Goal: Task Accomplishment & Management: Manage account settings

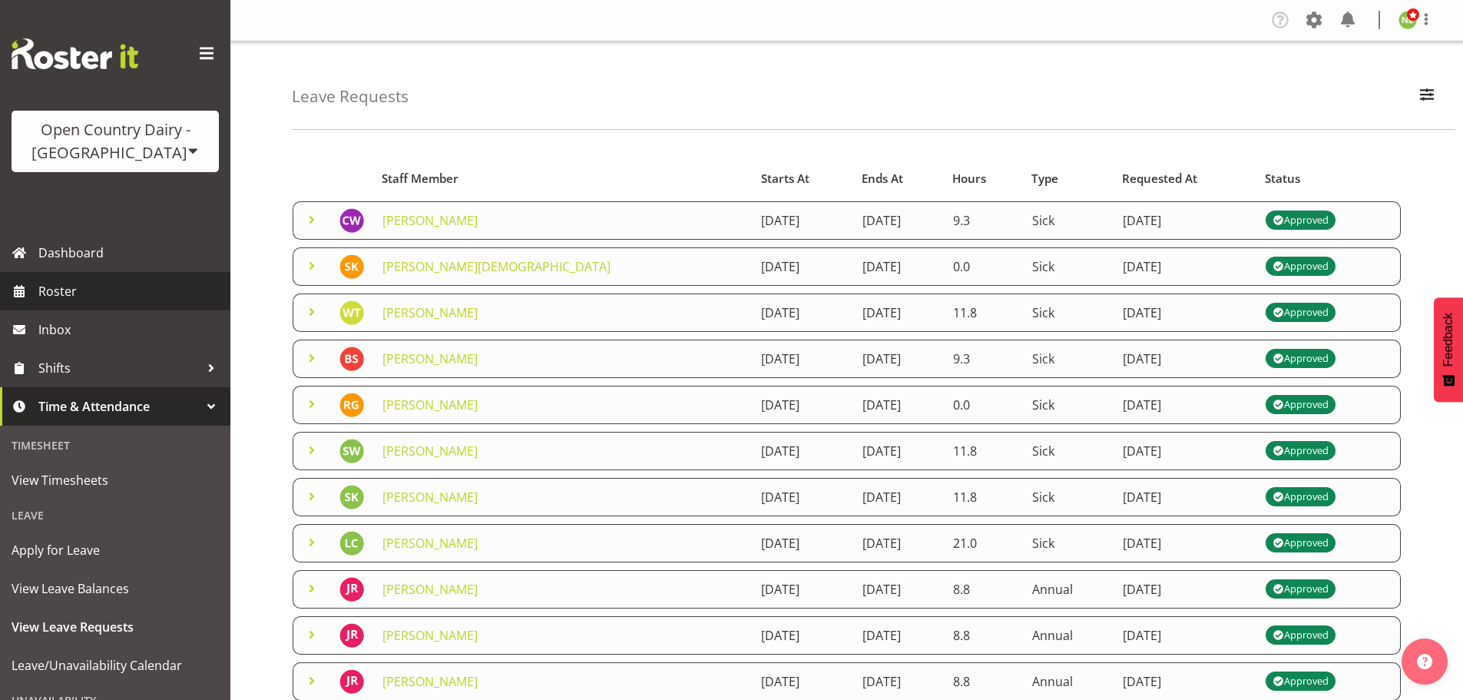
click at [78, 286] on span "Roster" at bounding box center [130, 290] width 184 height 23
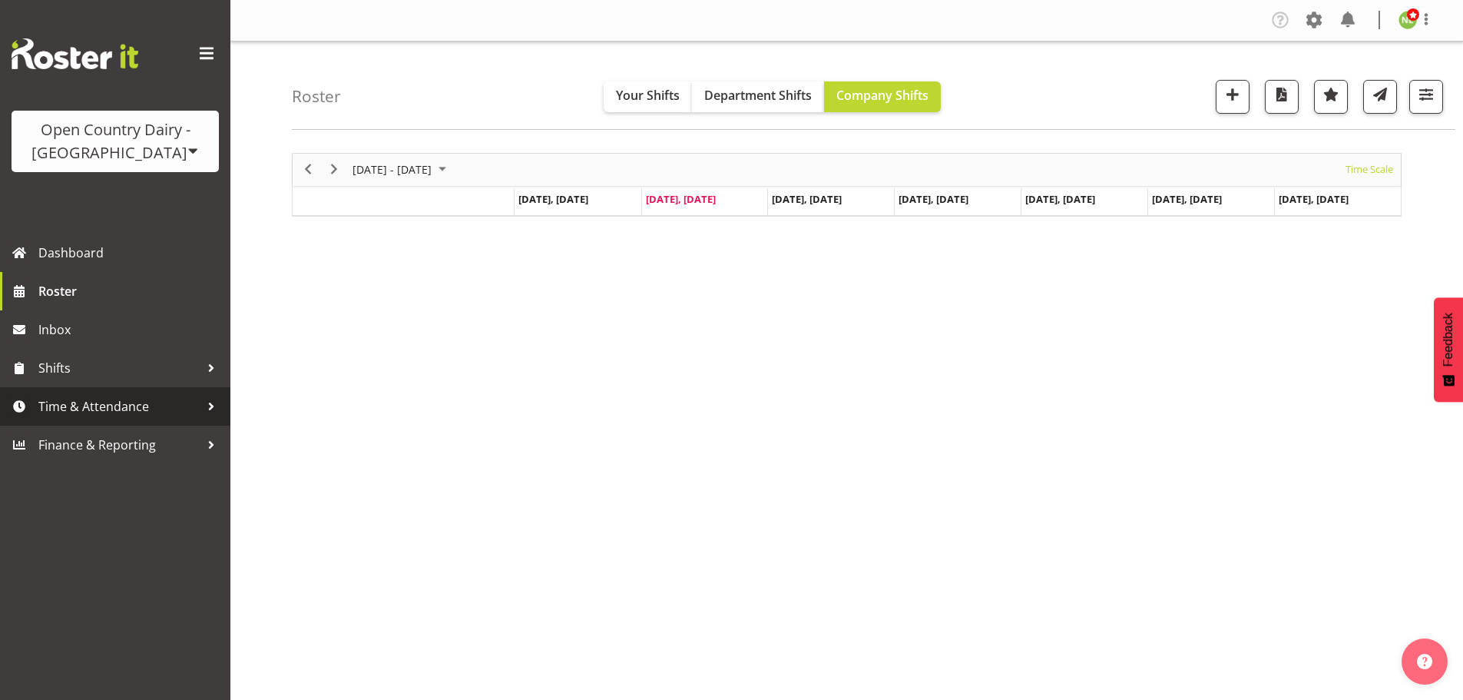
click at [90, 399] on span "Time & Attendance" at bounding box center [118, 406] width 161 height 23
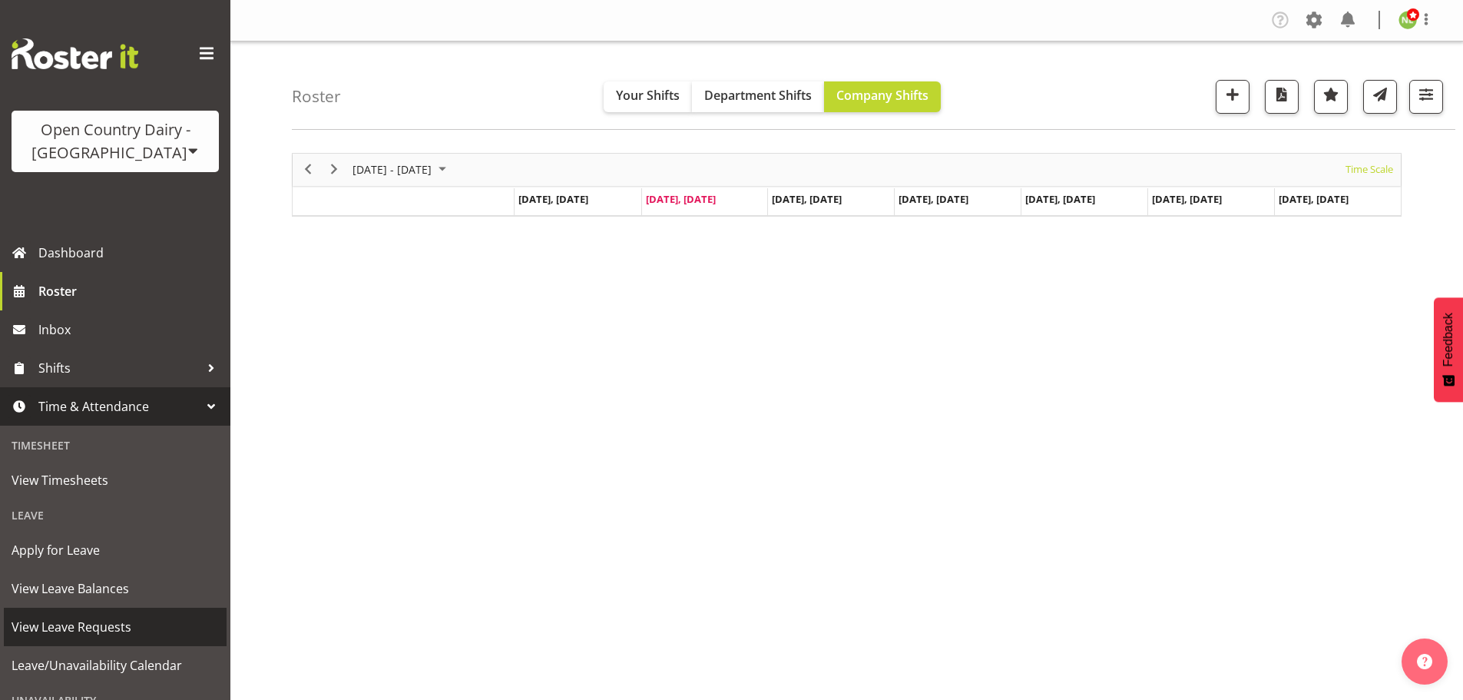
click at [117, 626] on span "View Leave Requests" at bounding box center [115, 626] width 207 height 23
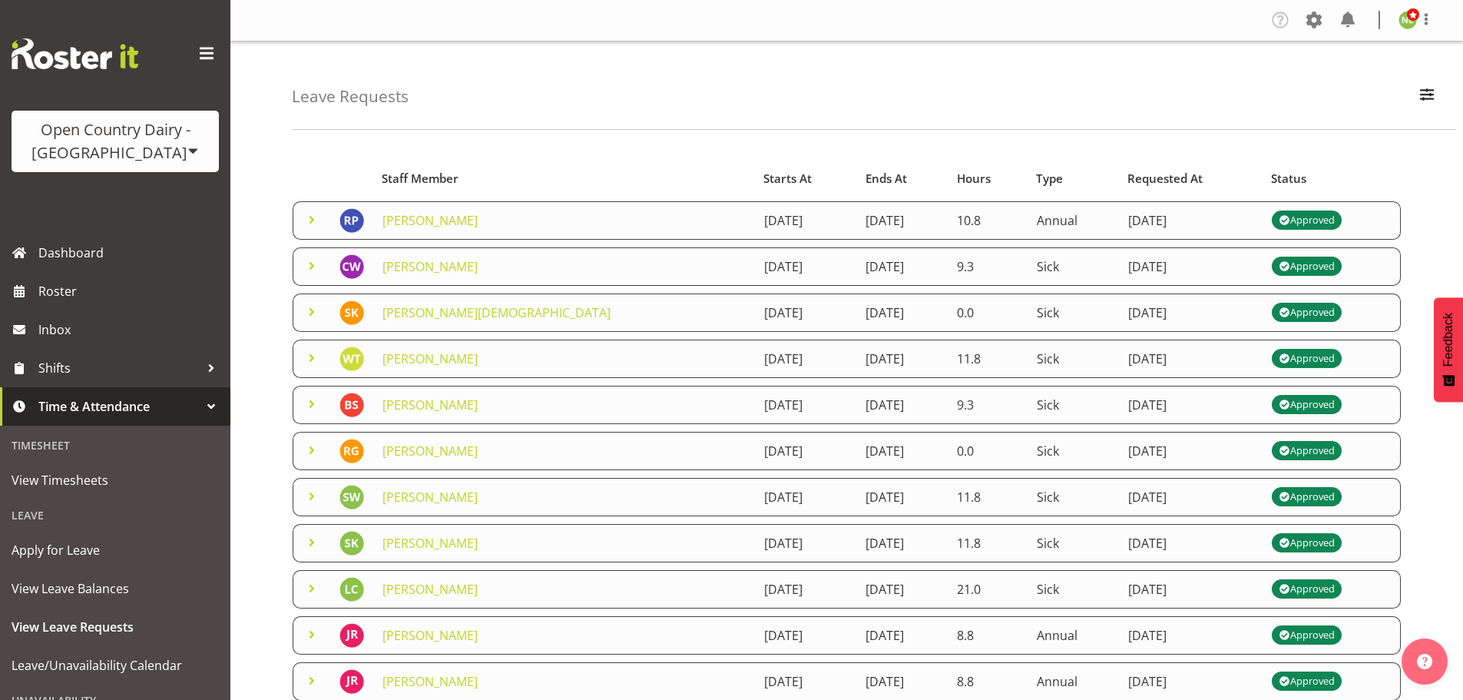
click at [306, 220] on span at bounding box center [312, 219] width 18 height 18
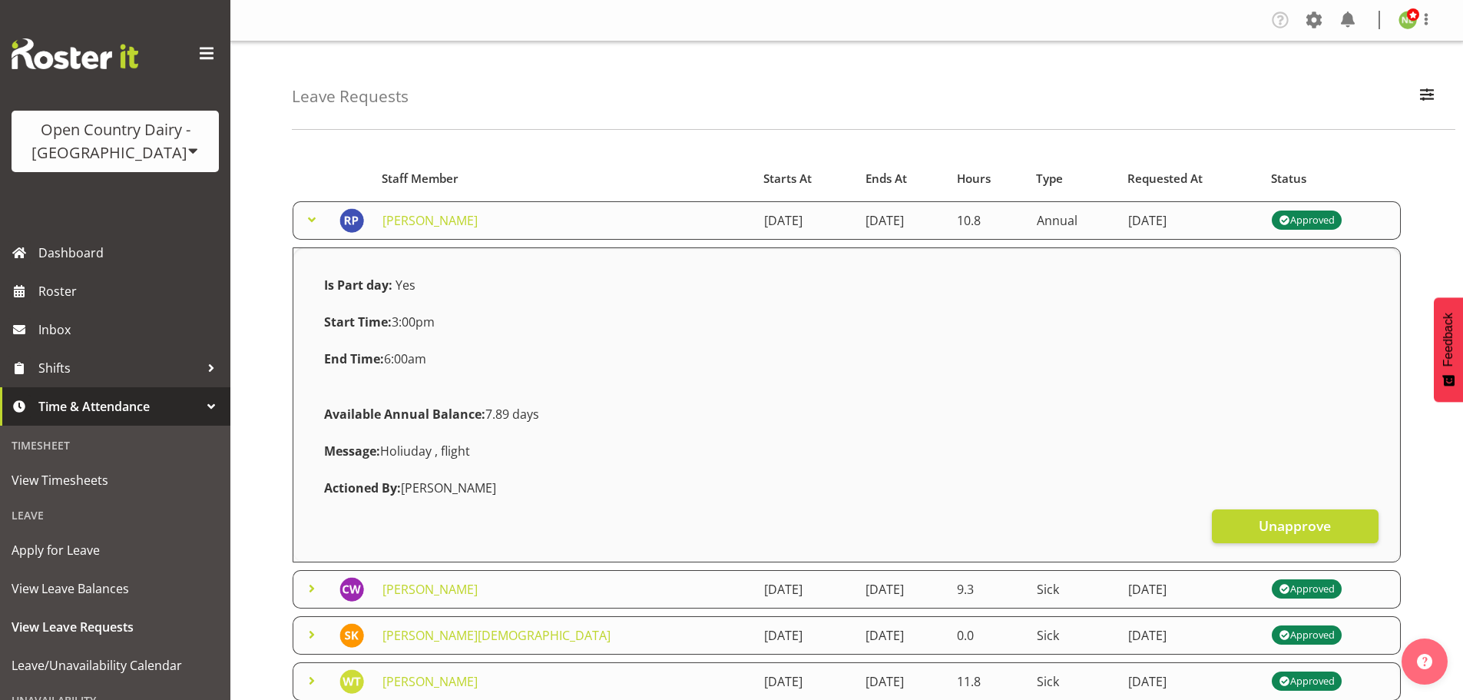
click at [306, 217] on span at bounding box center [312, 219] width 18 height 18
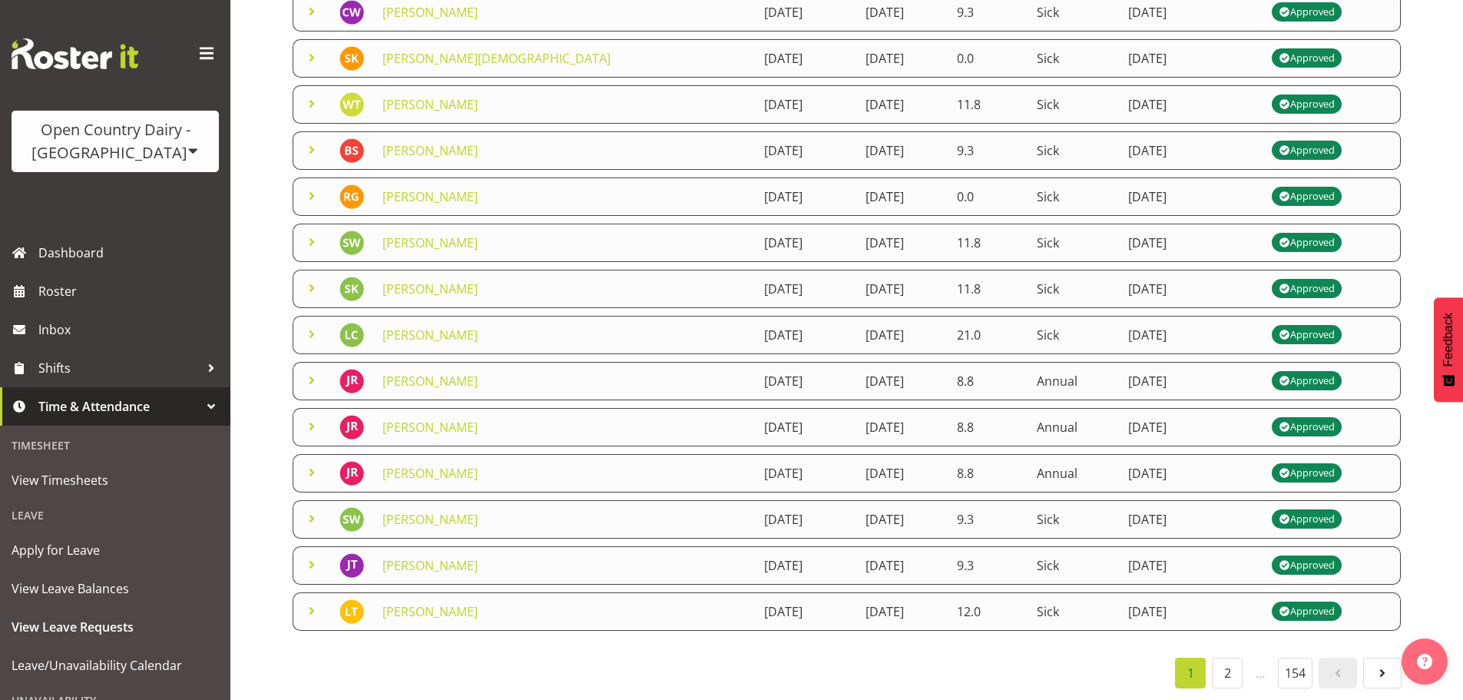
scroll to position [266, 0]
click at [302, 553] on td at bounding box center [312, 565] width 38 height 38
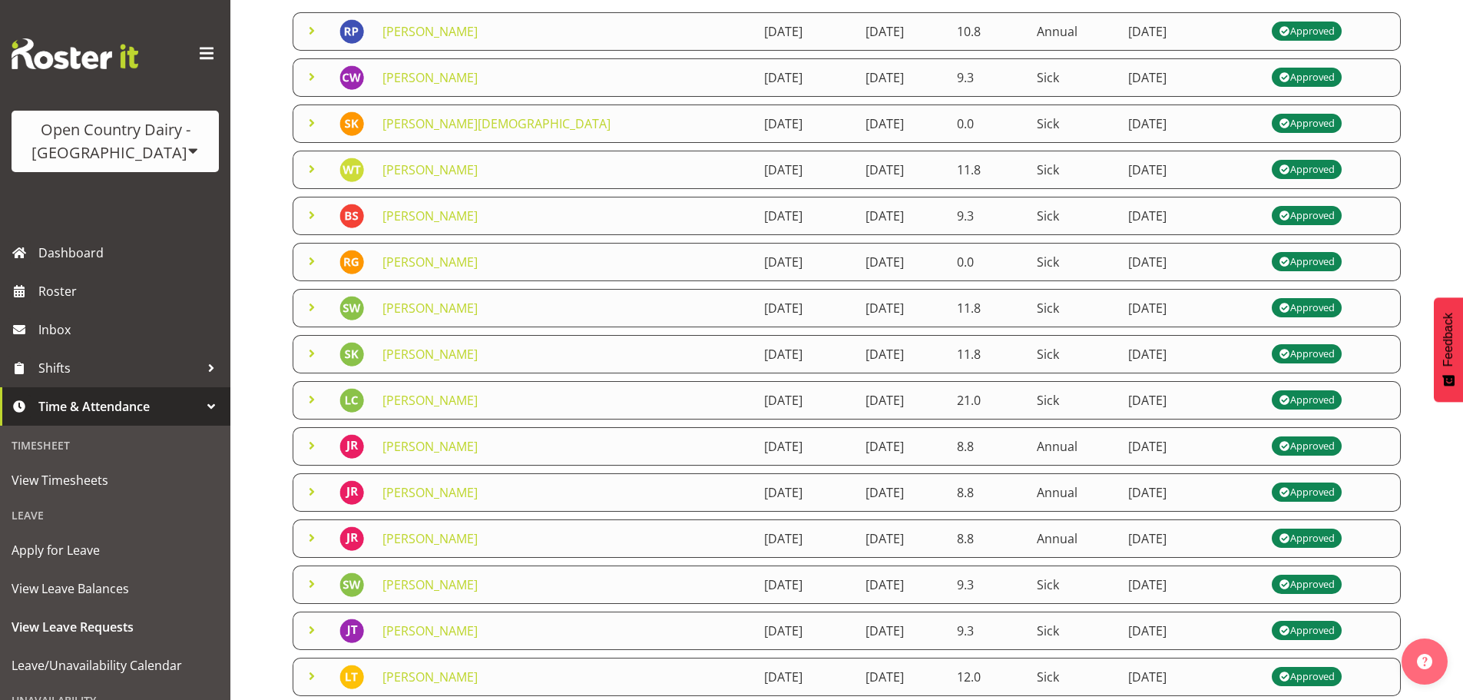
scroll to position [0, 0]
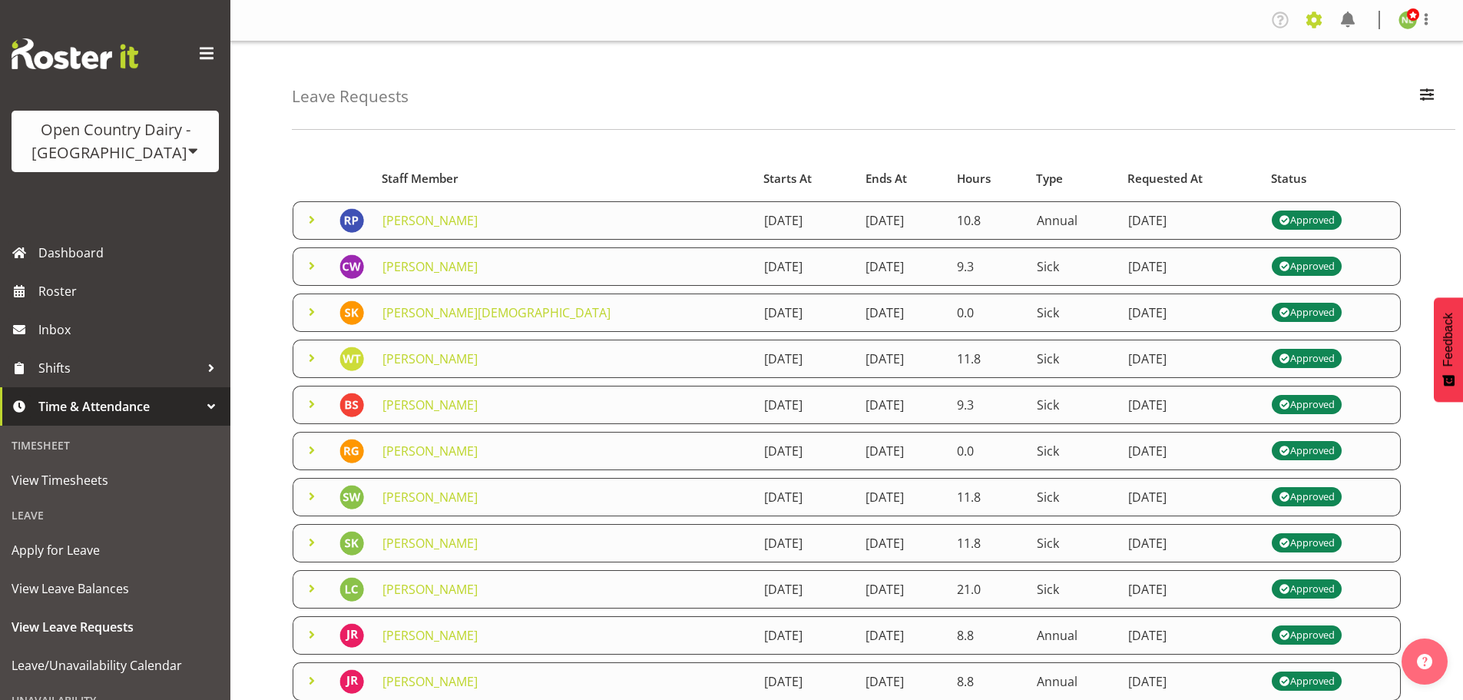
click at [1315, 18] on span at bounding box center [1313, 20] width 25 height 25
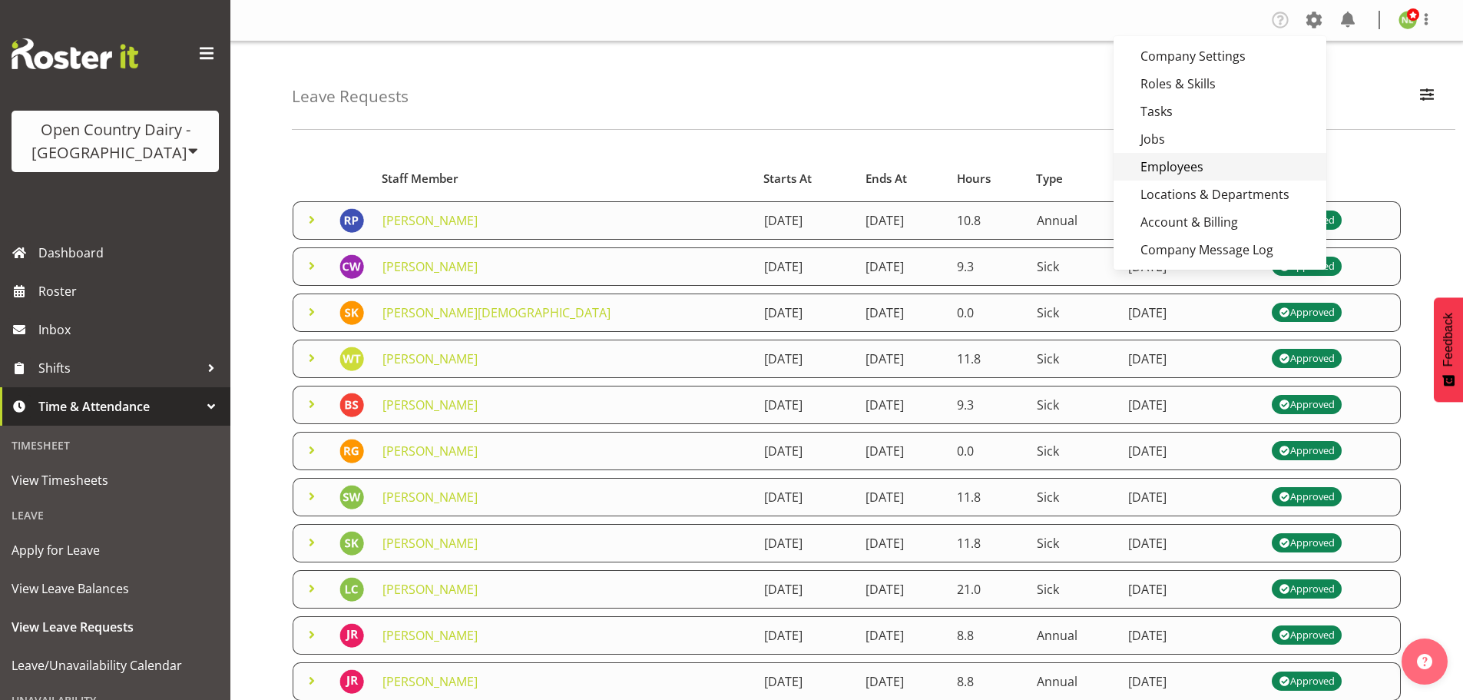
click at [1179, 160] on link "Employees" at bounding box center [1219, 167] width 213 height 28
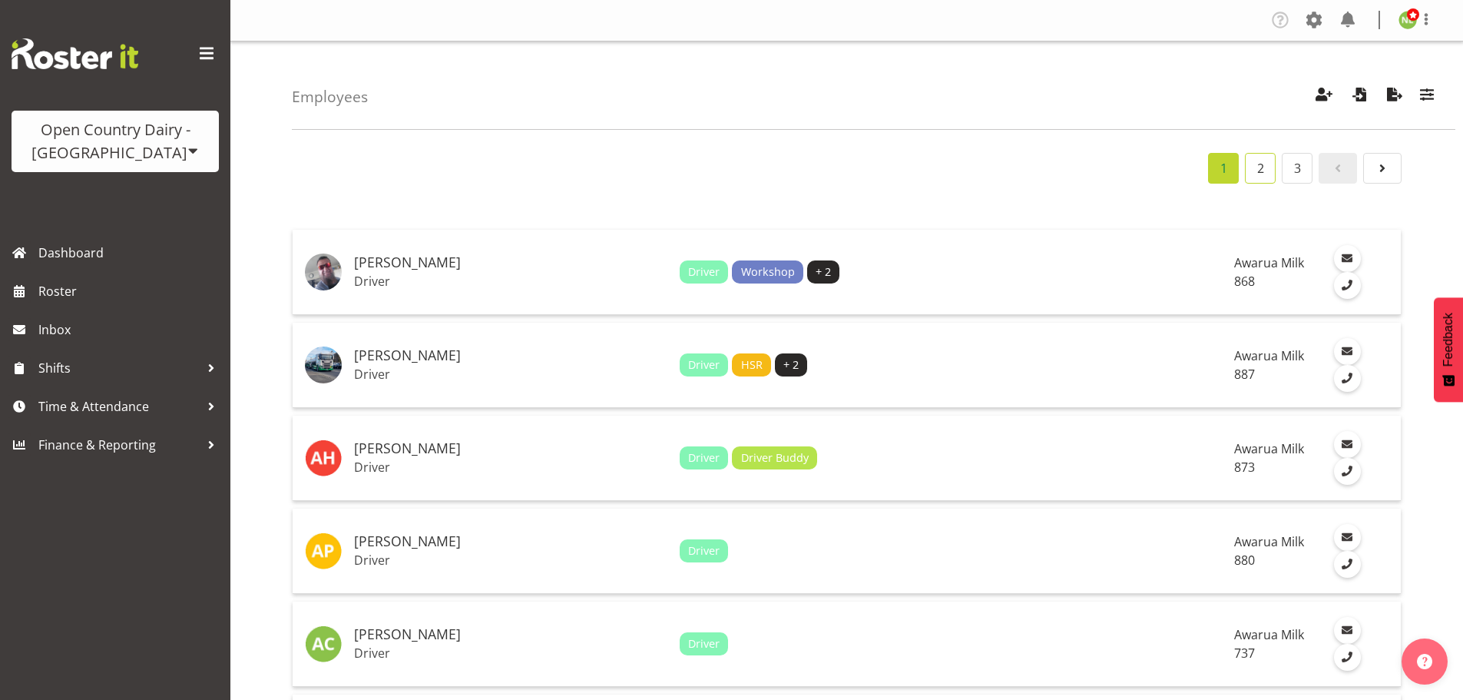
click at [1265, 168] on link "2" at bounding box center [1260, 168] width 31 height 31
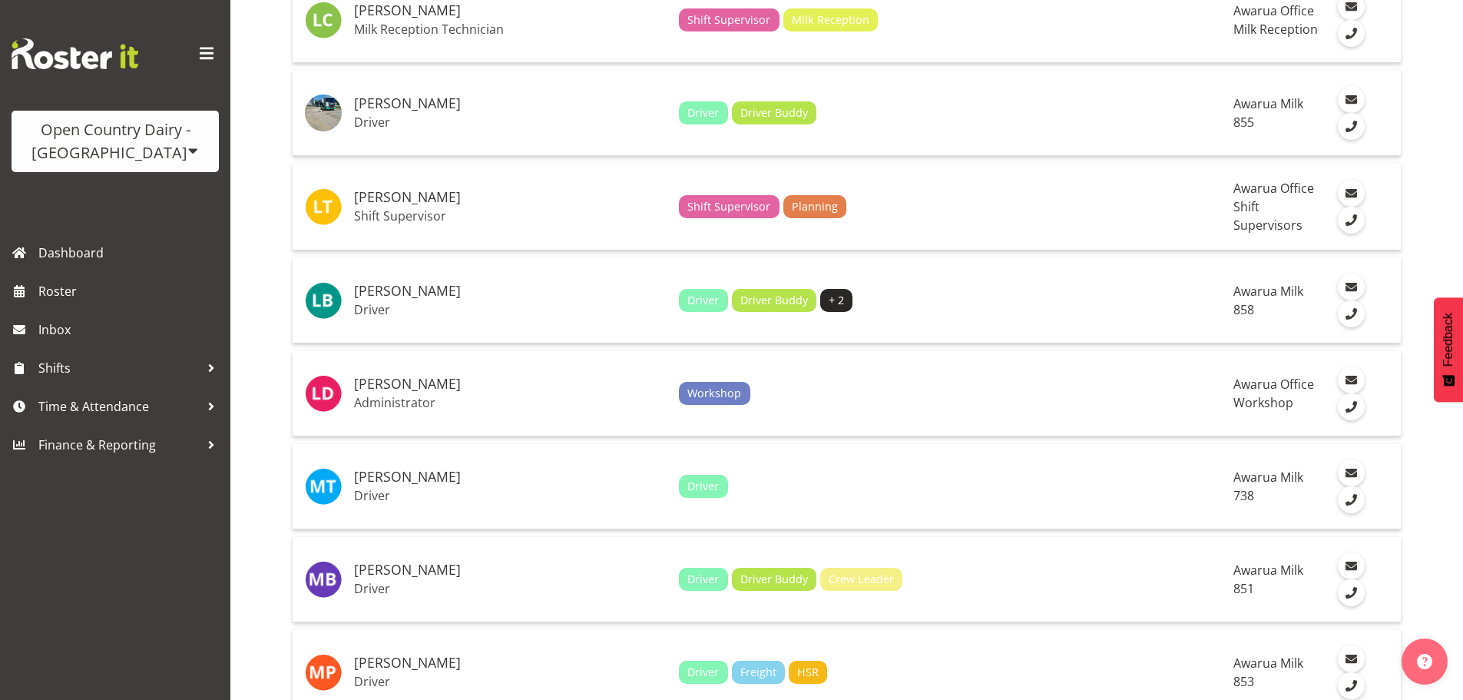
scroll to position [3225, 0]
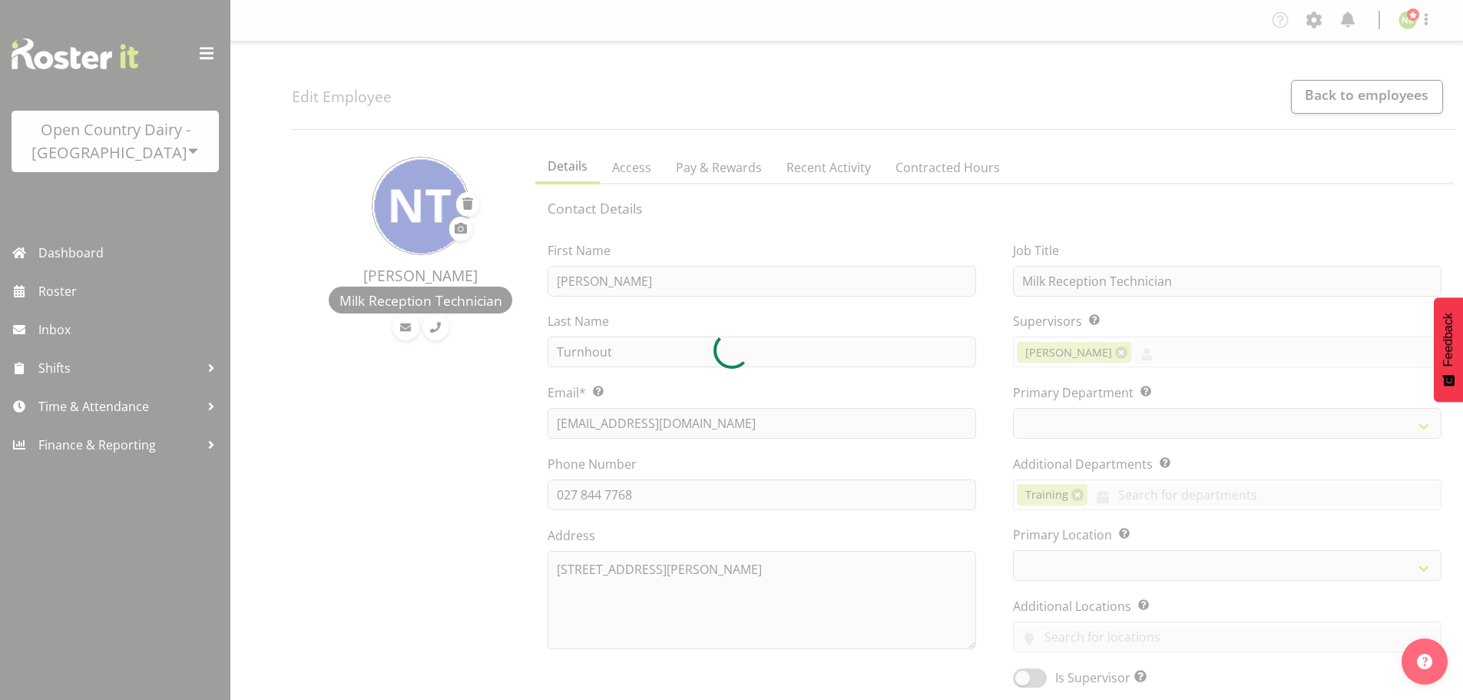
select select "TimelineWeek"
select select
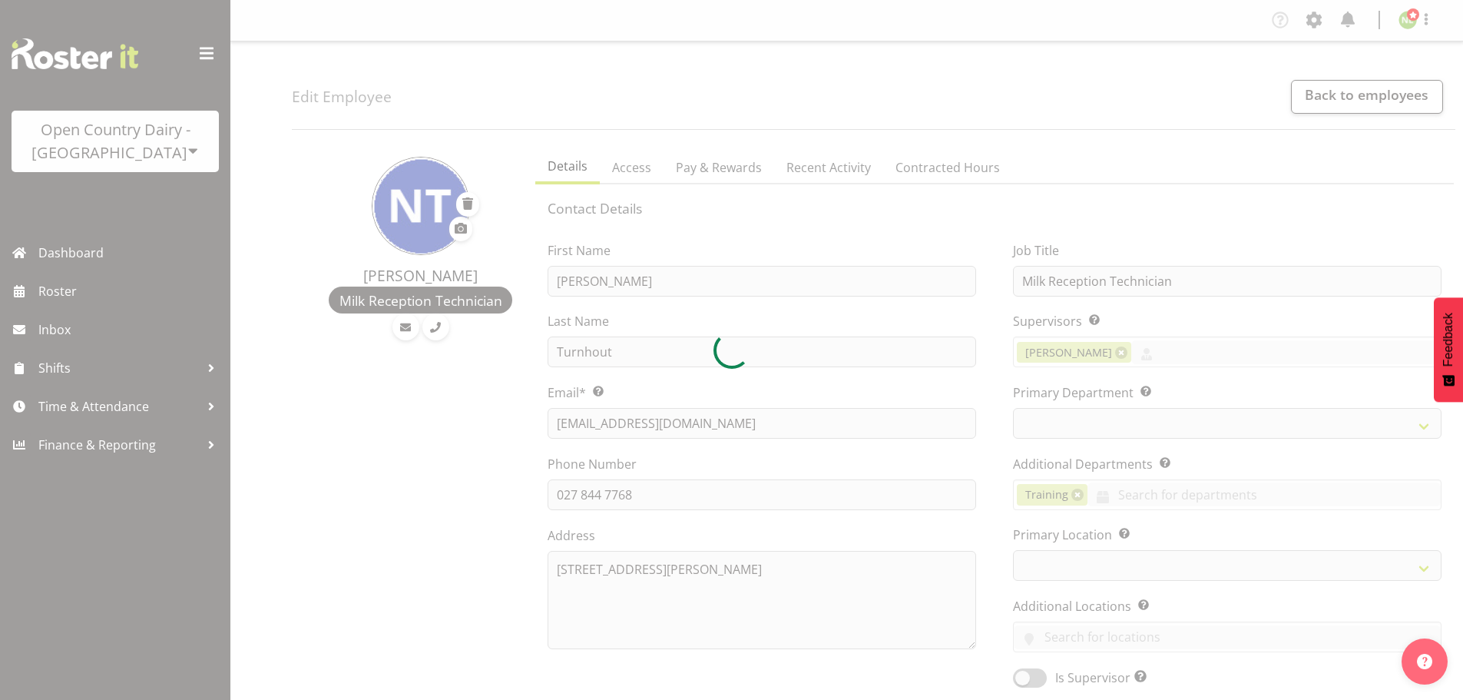
select select "698"
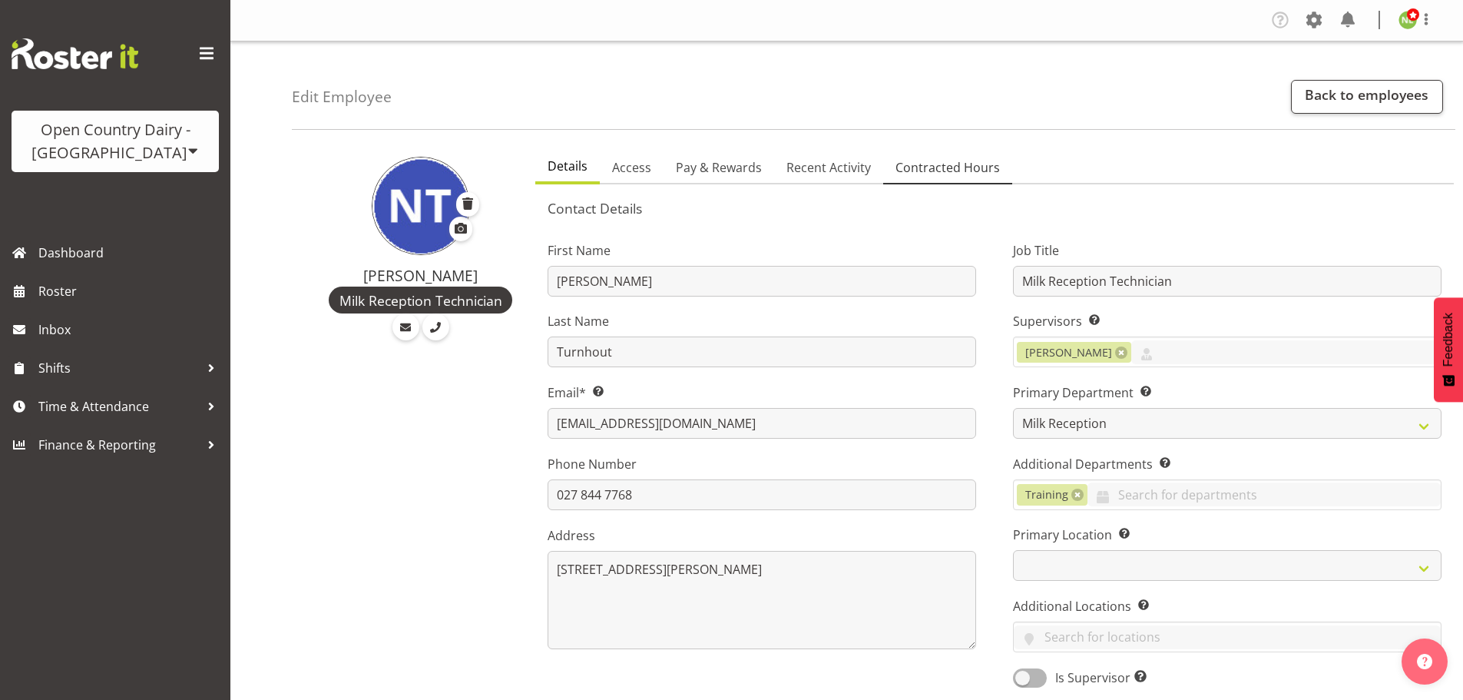
click at [936, 165] on span "Contracted Hours" at bounding box center [947, 167] width 104 height 18
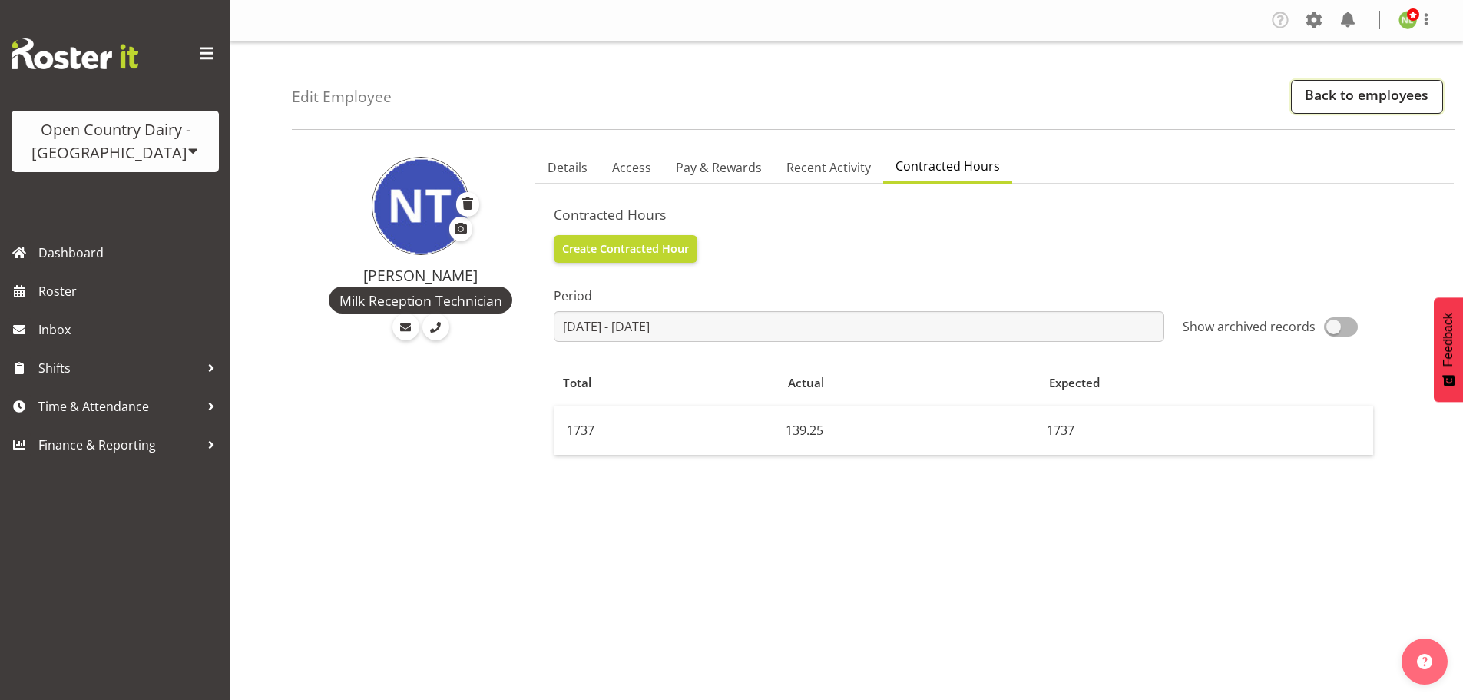
click at [1346, 96] on link "Back to employees" at bounding box center [1367, 97] width 152 height 34
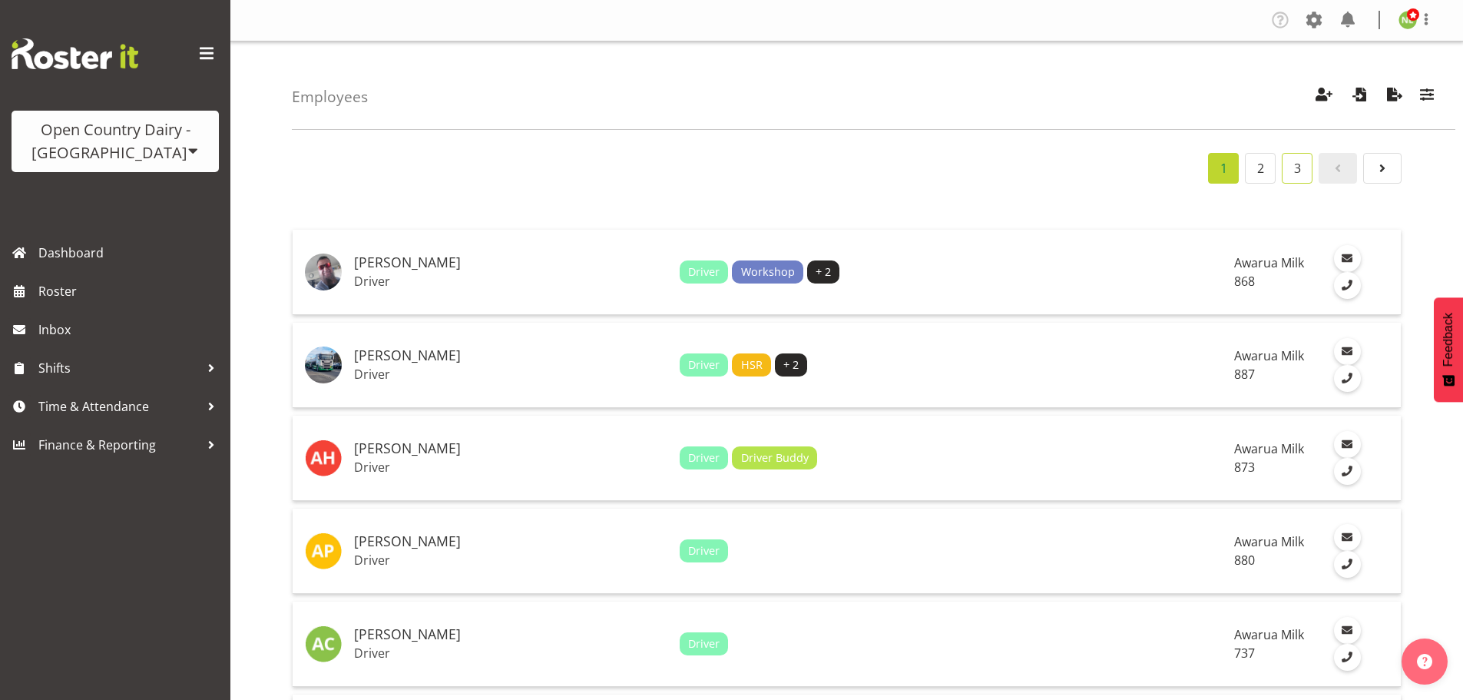
click at [1298, 165] on link "3" at bounding box center [1297, 168] width 31 height 31
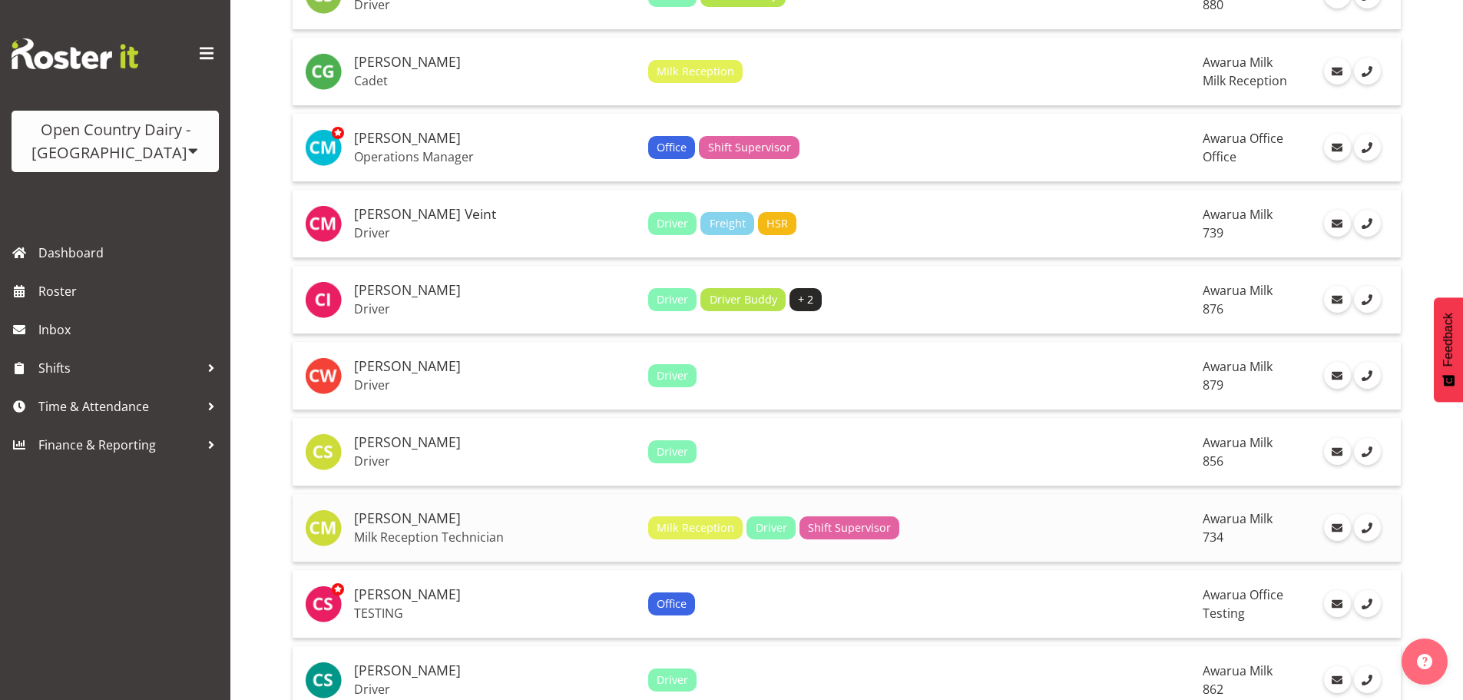
scroll to position [2611, 0]
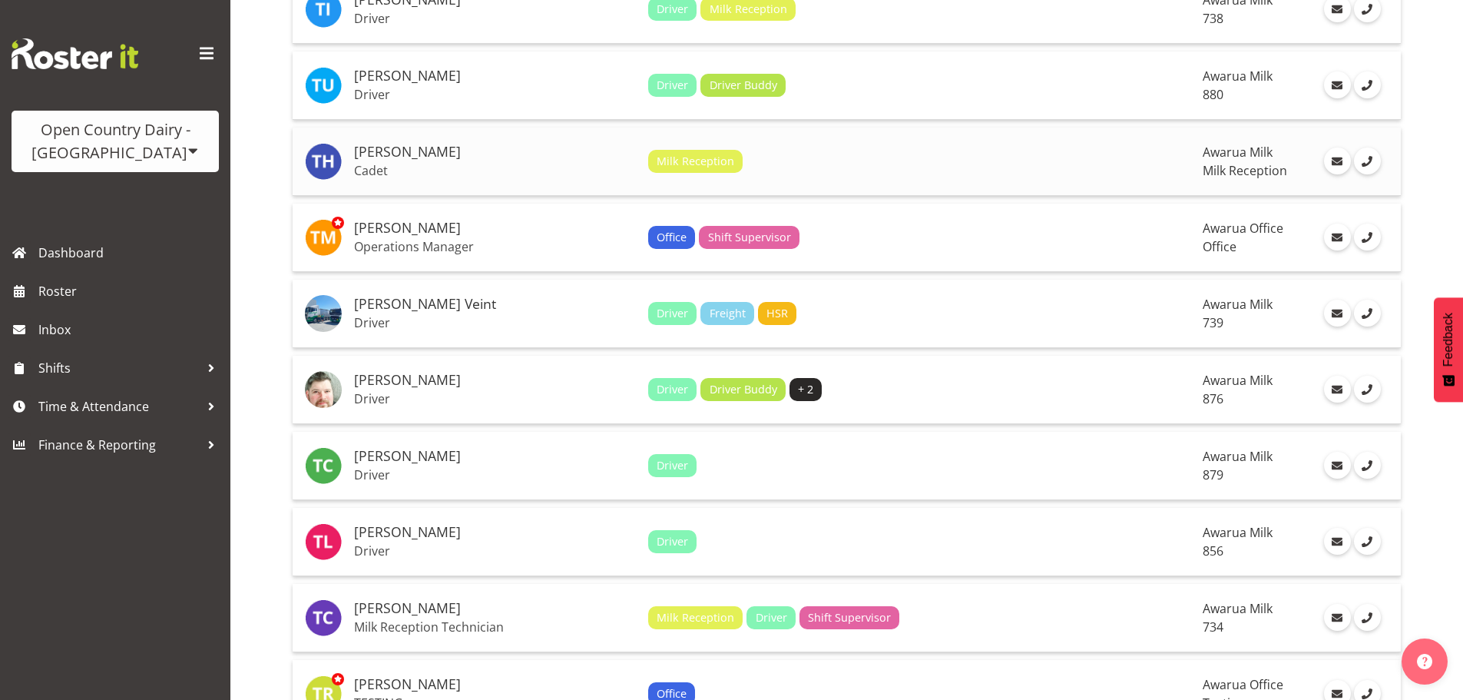
click at [488, 146] on h5 "[PERSON_NAME]" at bounding box center [495, 151] width 282 height 15
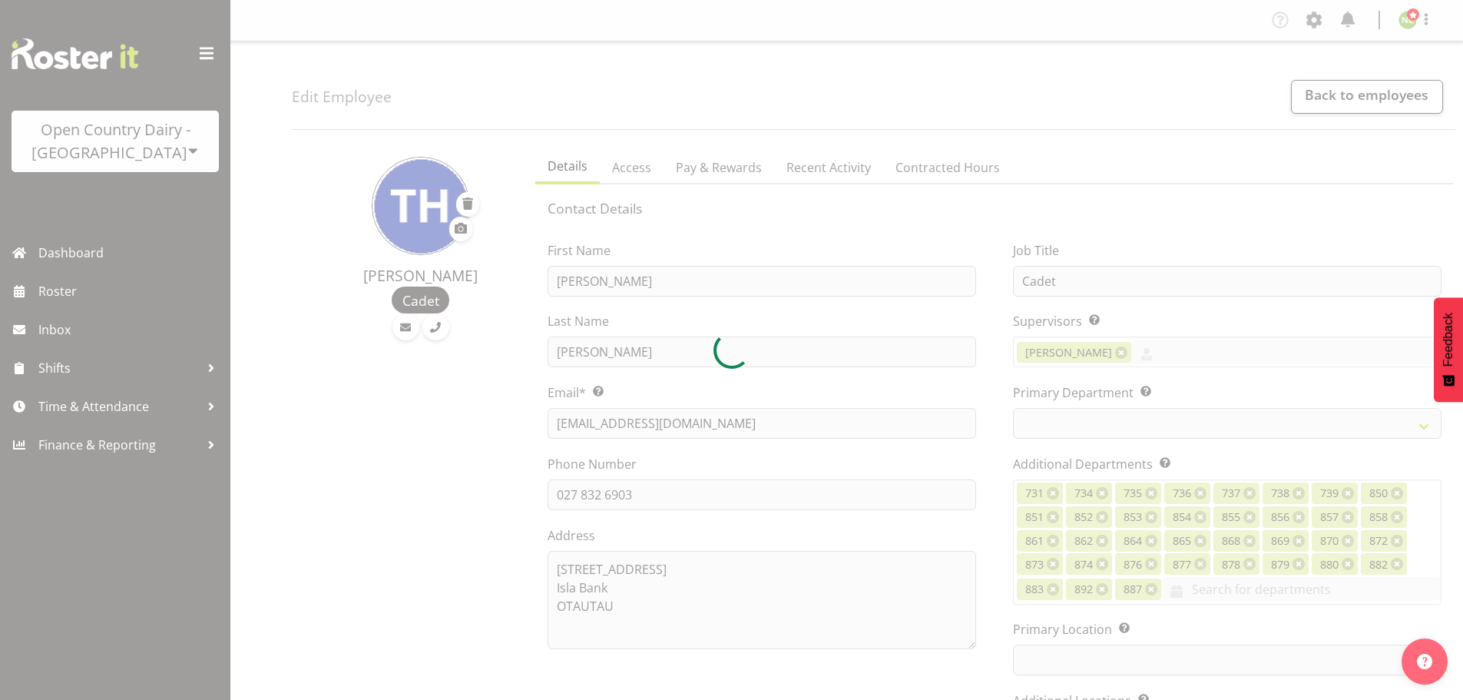
select select "TimelineWeek"
select select
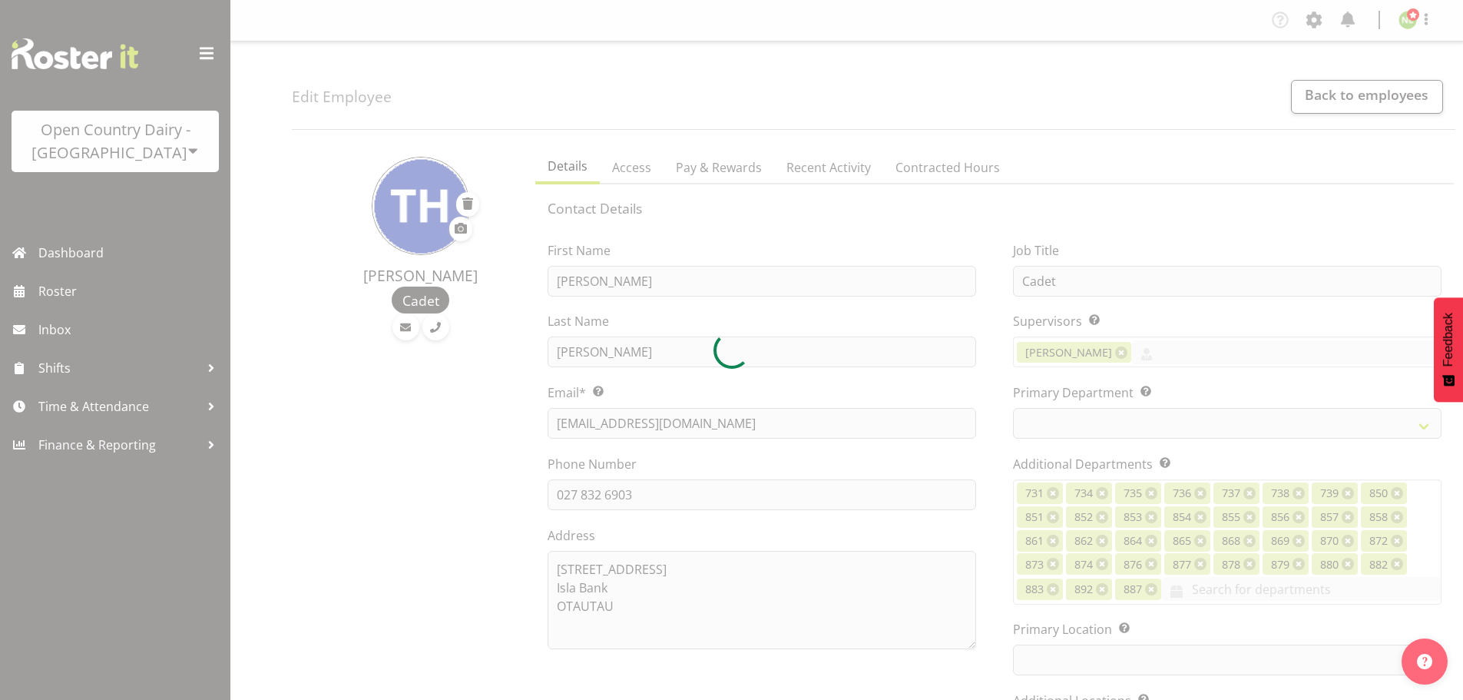
select select
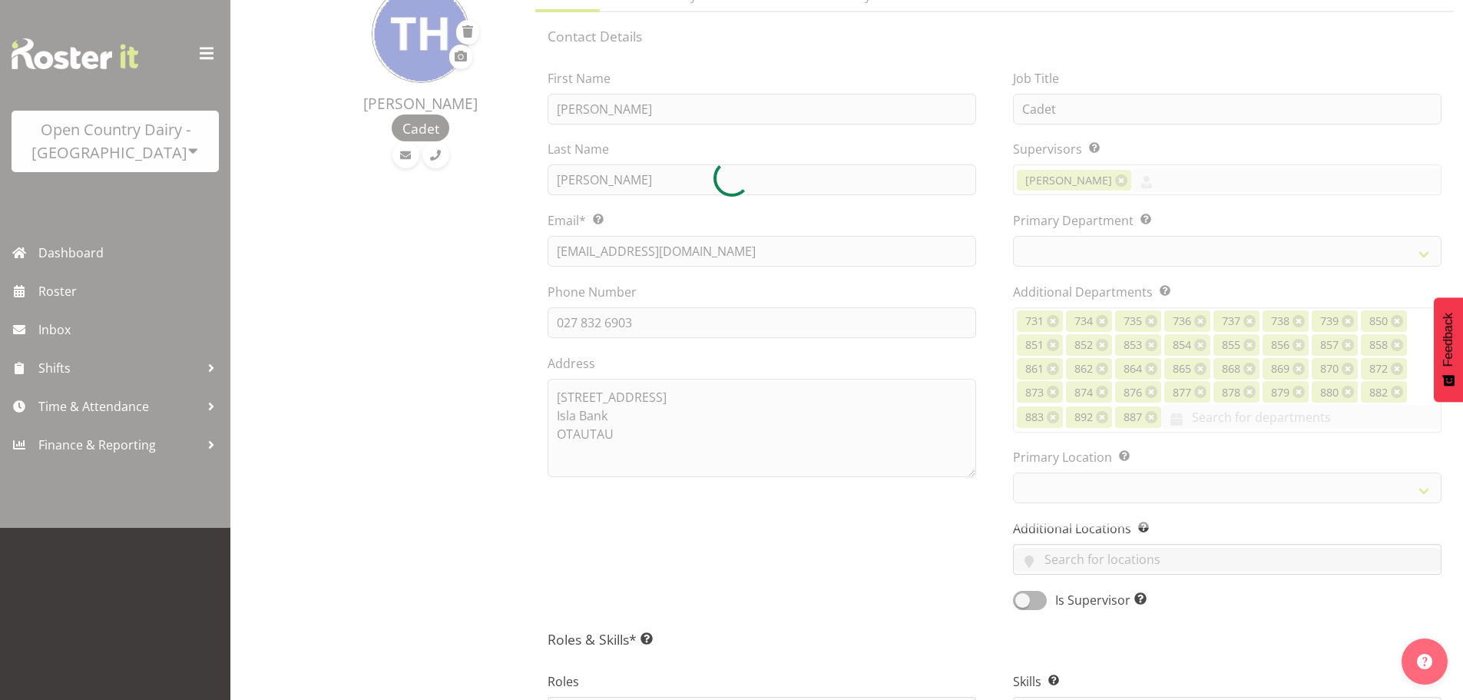
scroll to position [461, 0]
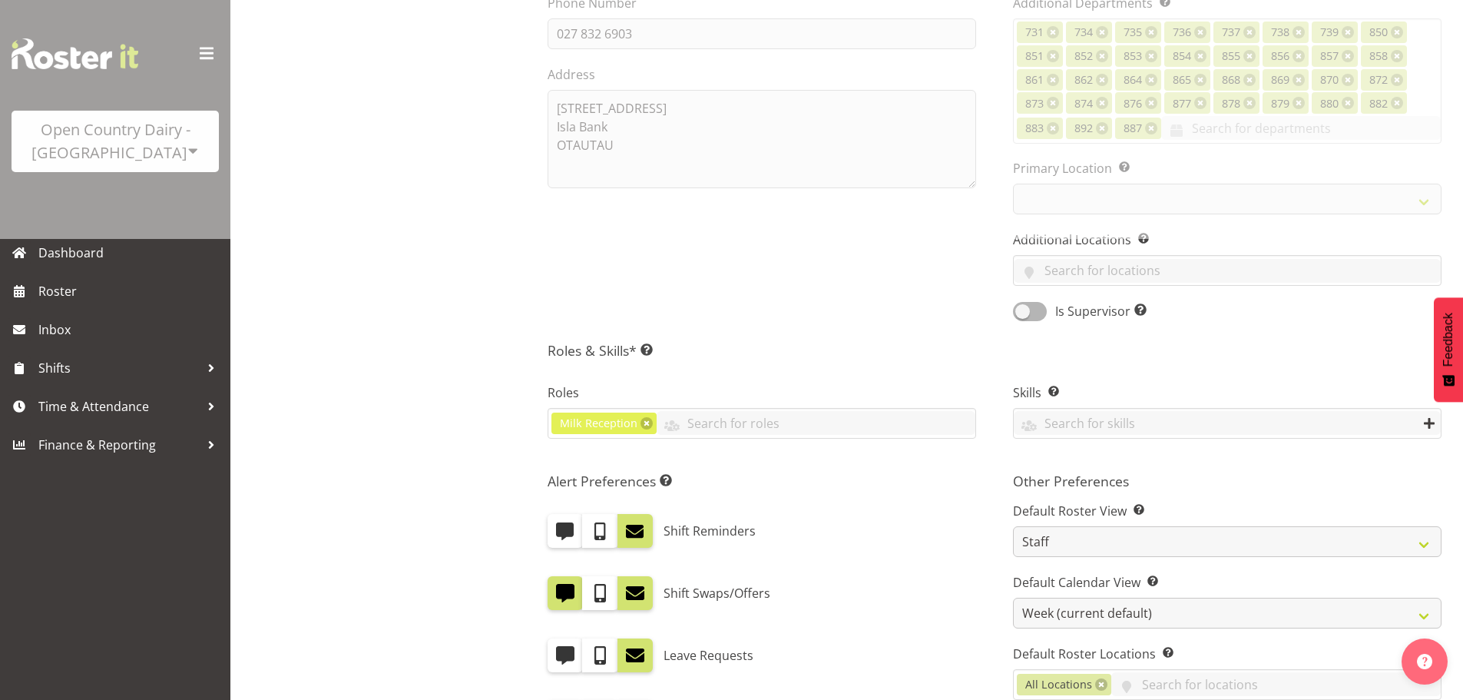
select select "698"
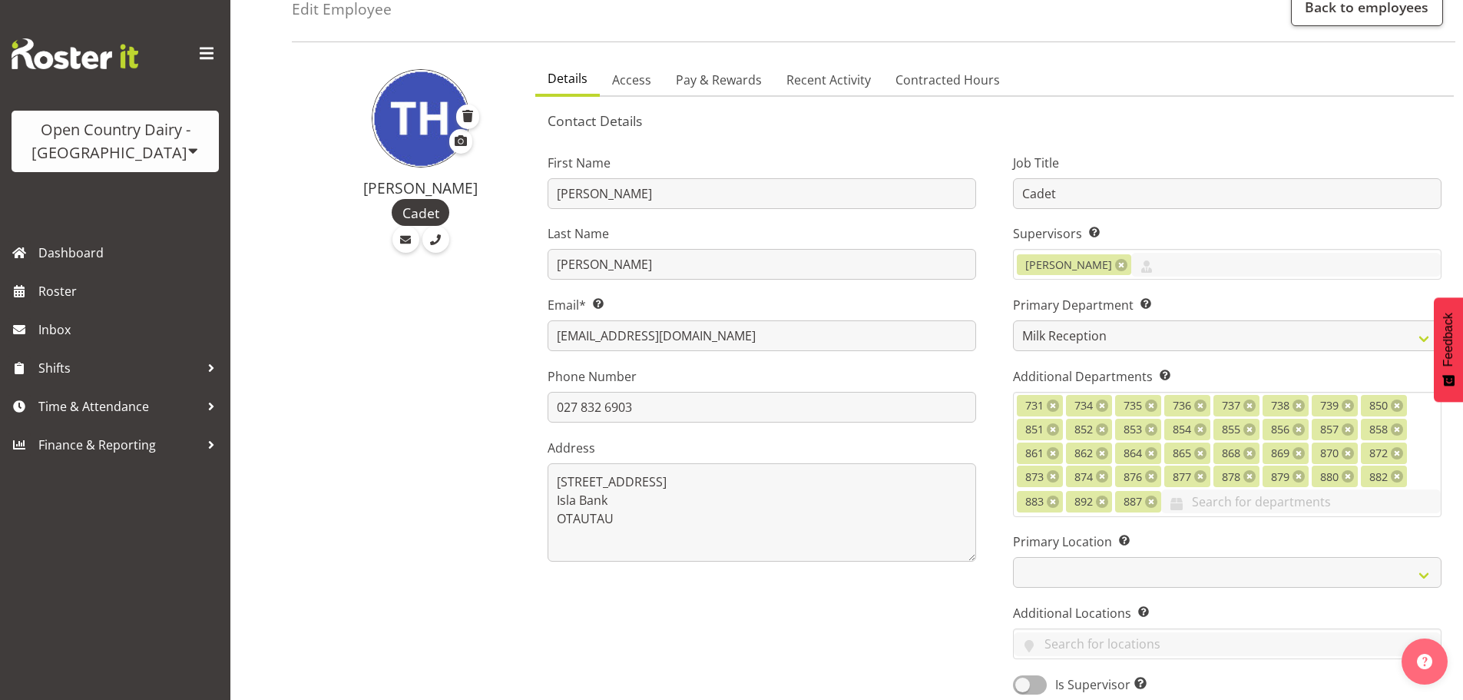
scroll to position [0, 0]
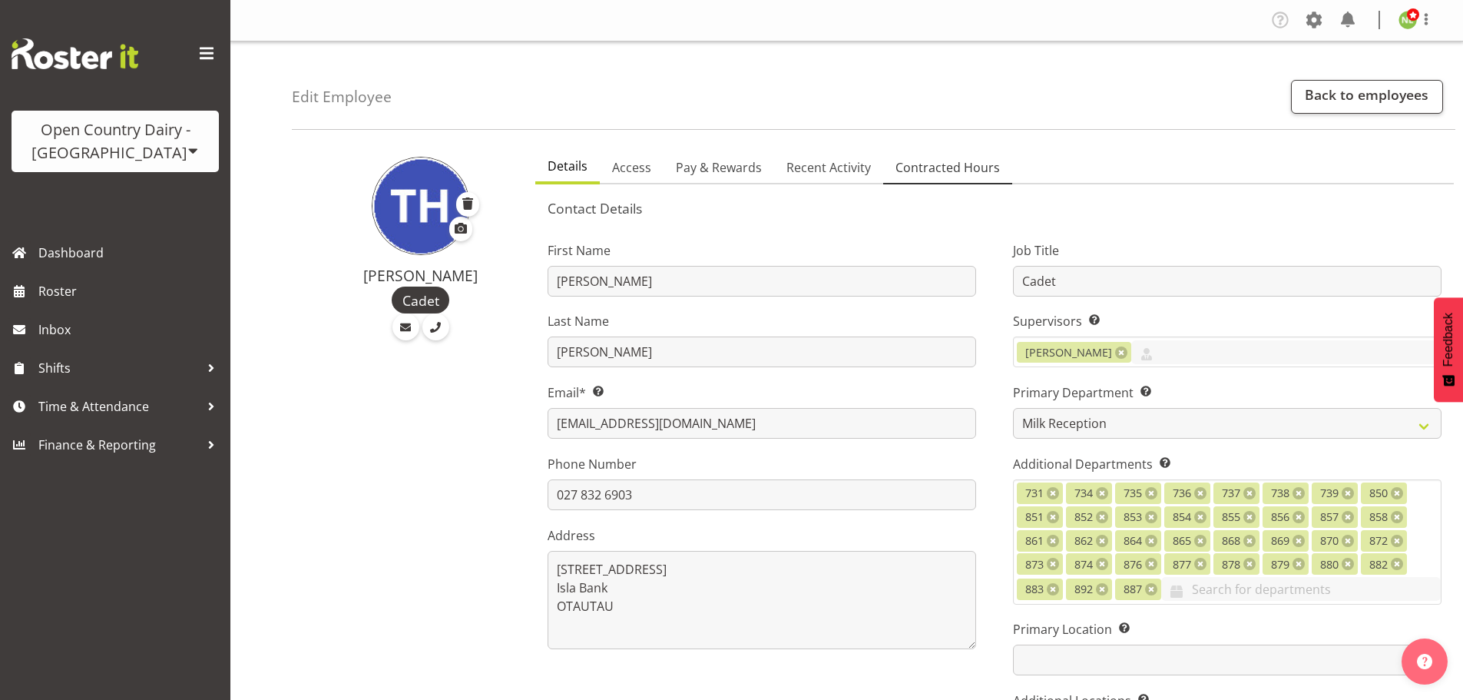
click at [938, 157] on link "Contracted Hours" at bounding box center [947, 168] width 129 height 32
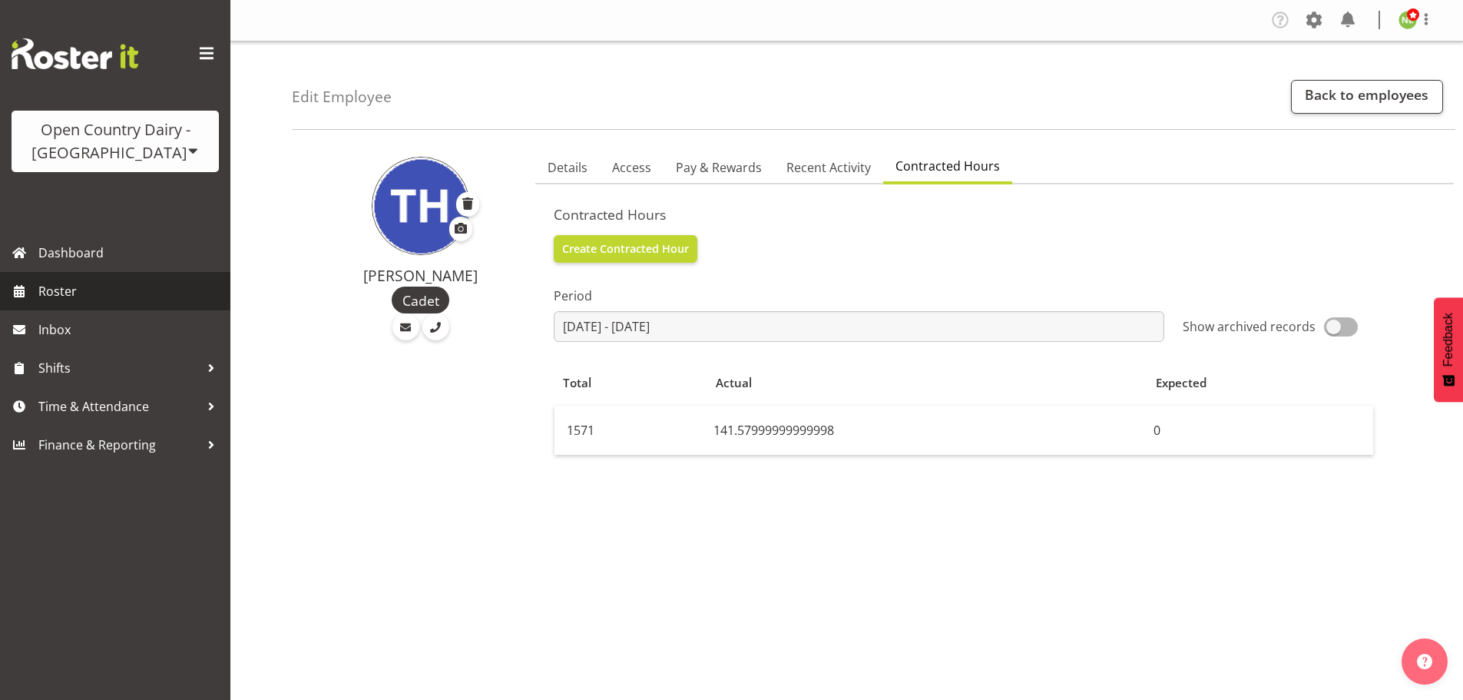
click at [69, 286] on span "Roster" at bounding box center [130, 290] width 184 height 23
